Goal: Share content

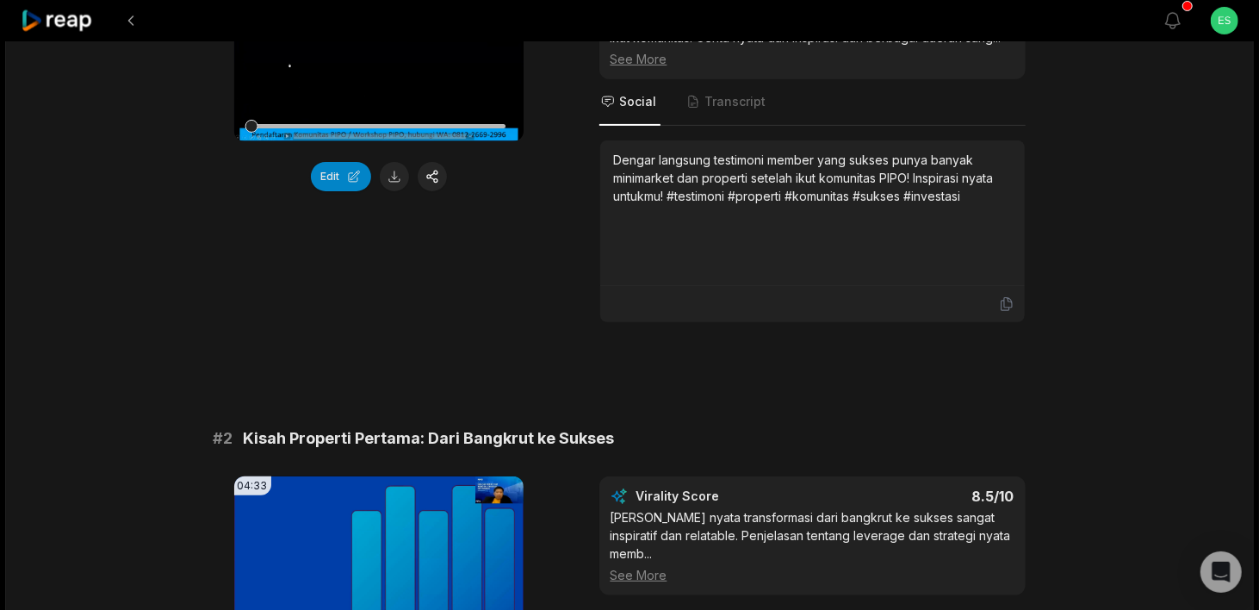
scroll to position [86, 0]
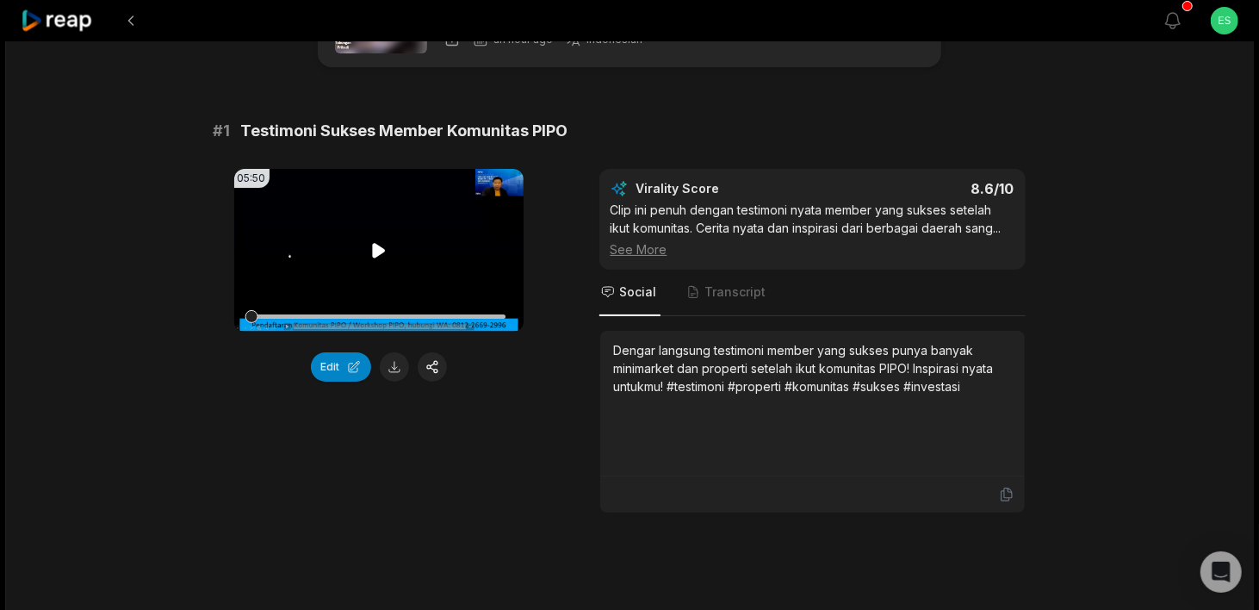
click at [382, 261] on icon at bounding box center [379, 250] width 21 height 21
click at [378, 255] on icon at bounding box center [379, 250] width 21 height 21
click at [301, 315] on div at bounding box center [378, 316] width 255 height 30
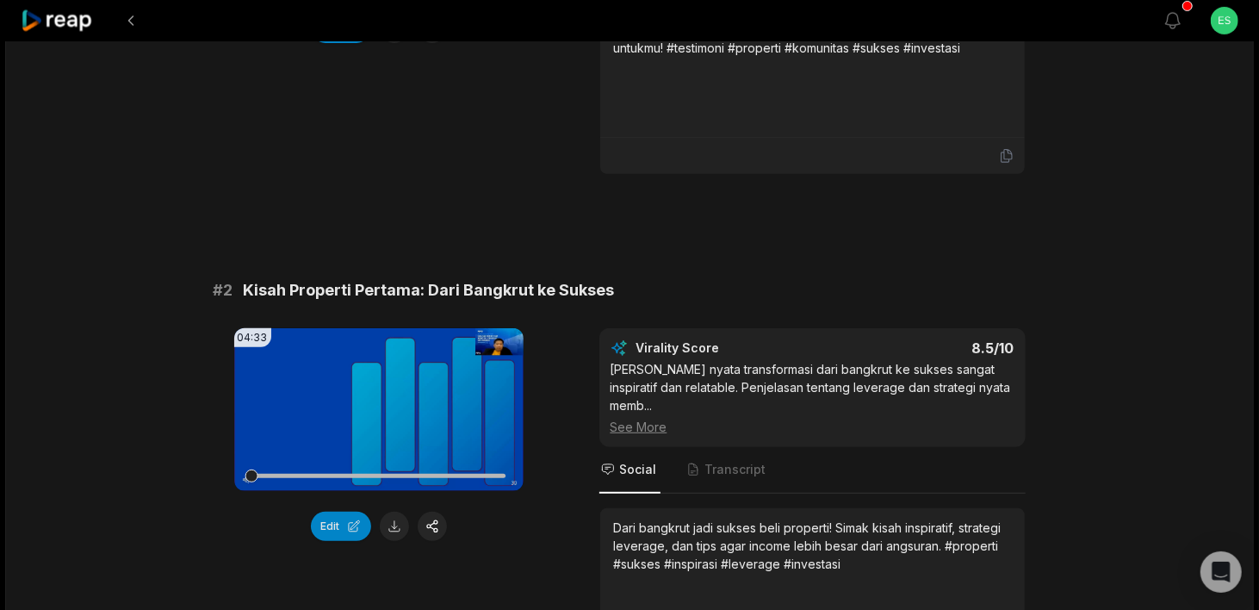
scroll to position [603, 0]
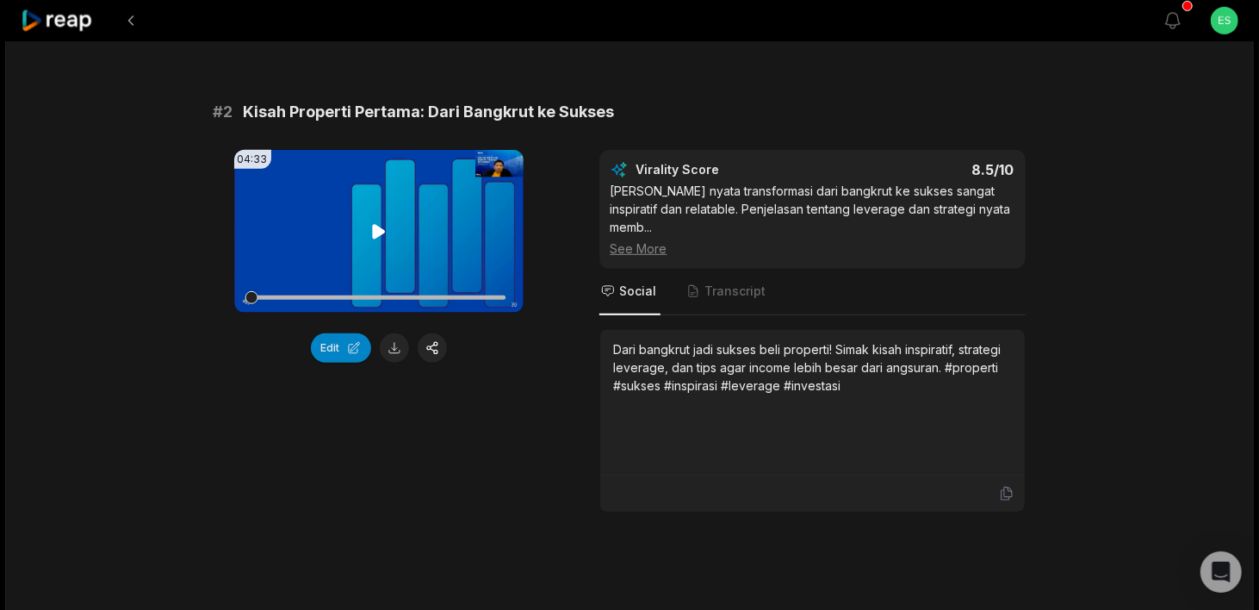
click at [377, 239] on icon at bounding box center [378, 231] width 13 height 15
click at [330, 300] on div at bounding box center [378, 297] width 255 height 4
click at [390, 306] on div at bounding box center [378, 298] width 255 height 30
click at [398, 300] on div at bounding box center [378, 298] width 255 height 30
click at [430, 352] on button "button" at bounding box center [432, 347] width 29 height 29
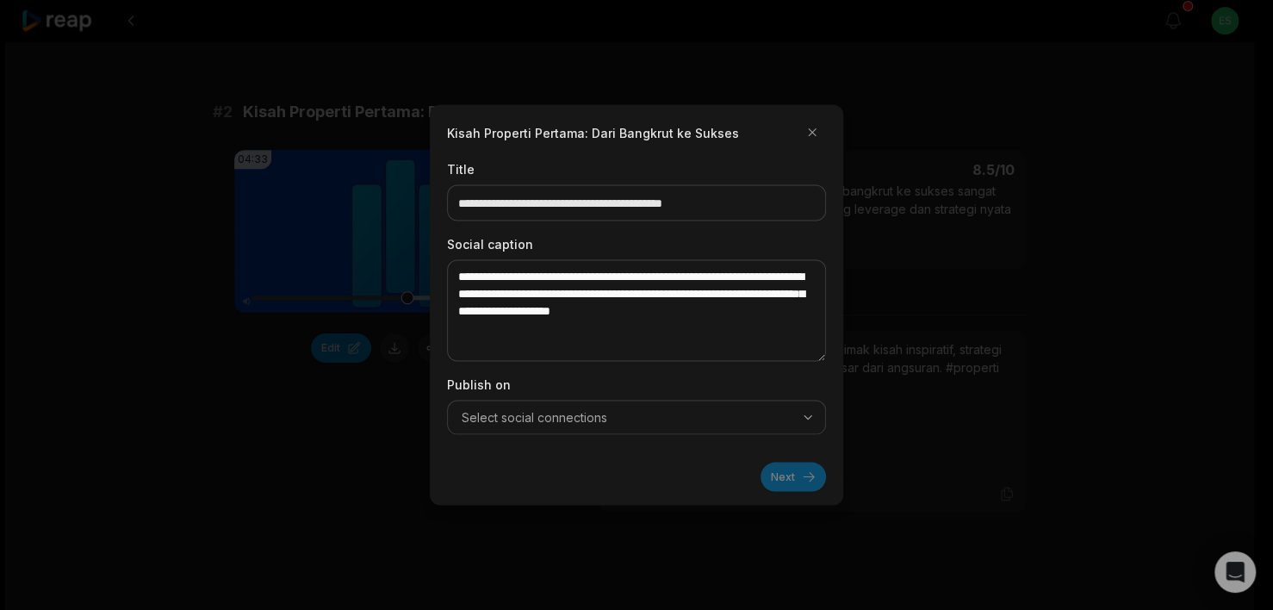
click at [654, 431] on button "Select social connections" at bounding box center [636, 418] width 379 height 34
click at [340, 426] on div at bounding box center [636, 305] width 1273 height 610
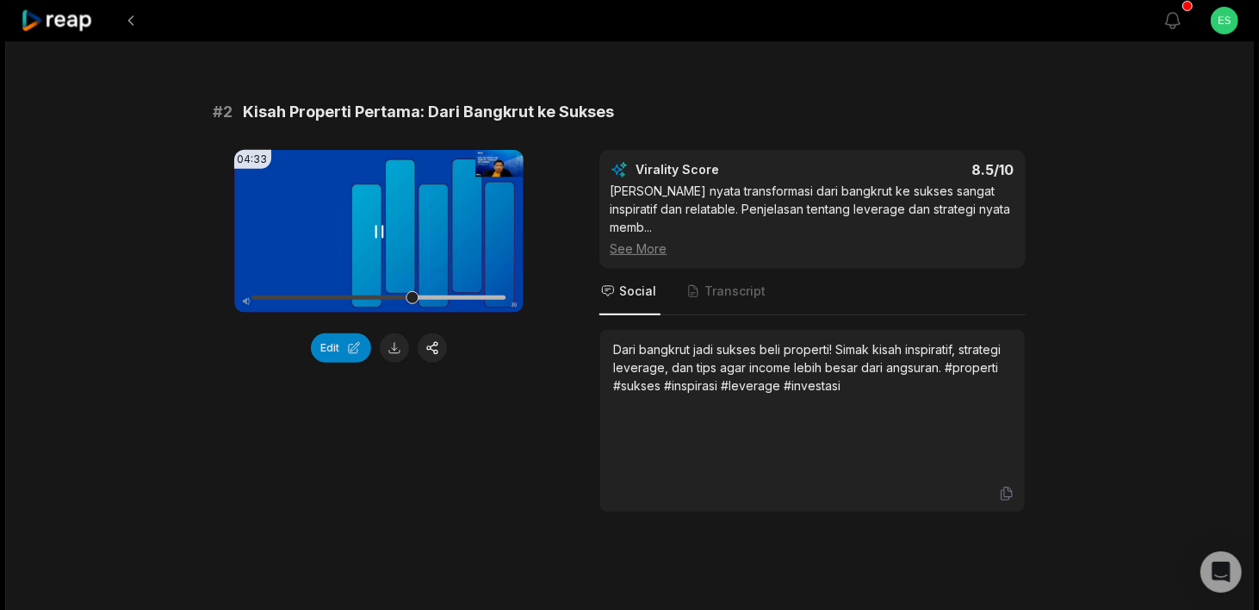
click at [379, 236] on icon at bounding box center [379, 231] width 21 height 21
